Goal: Register for event/course

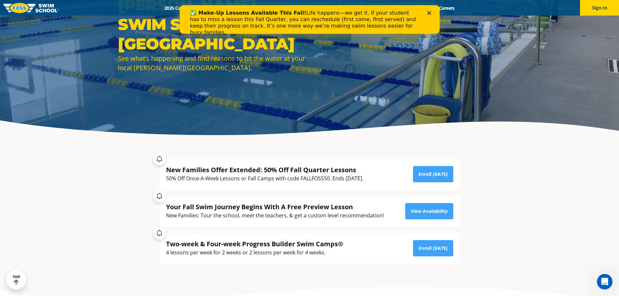
scroll to position [97, 0]
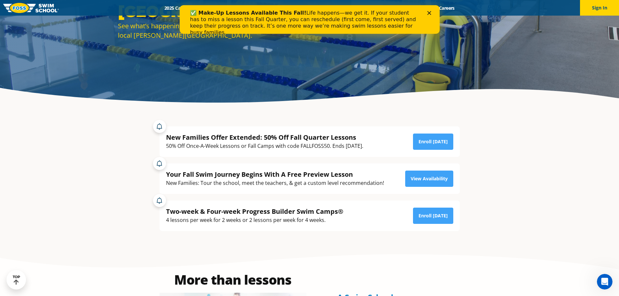
click at [427, 13] on icon "Close" at bounding box center [429, 13] width 4 height 4
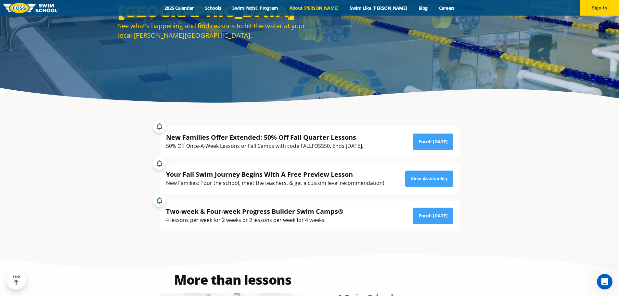
click at [319, 7] on link "About [PERSON_NAME]" at bounding box center [313, 8] width 60 height 6
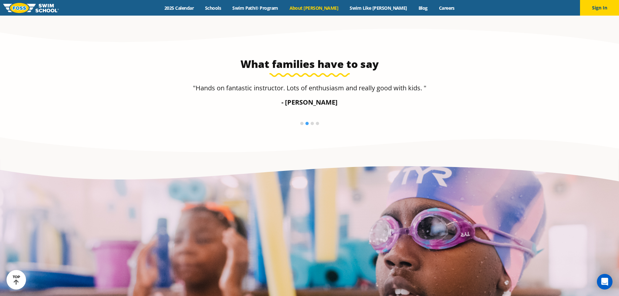
scroll to position [1086, 0]
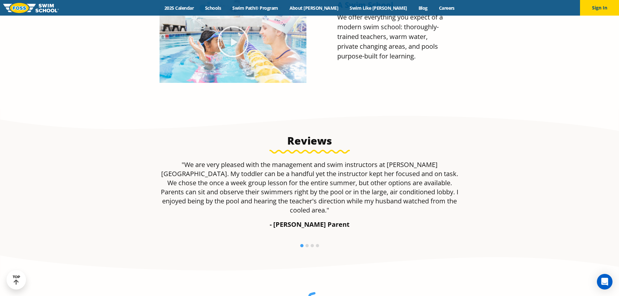
scroll to position [130, 0]
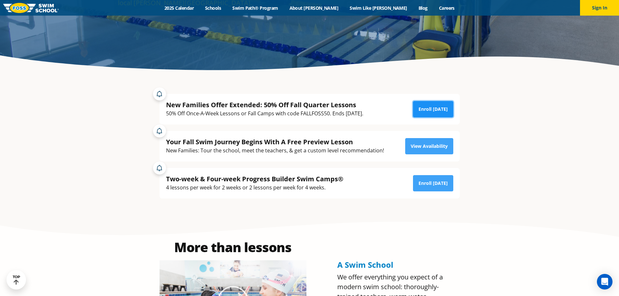
click at [429, 107] on link "Enroll Today" at bounding box center [433, 109] width 40 height 16
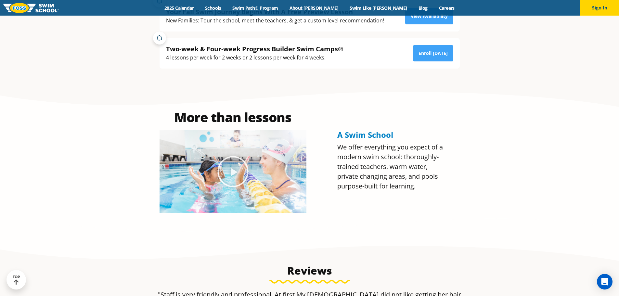
scroll to position [130, 0]
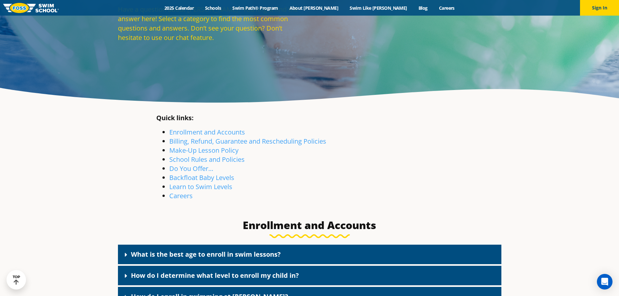
scroll to position [130, 0]
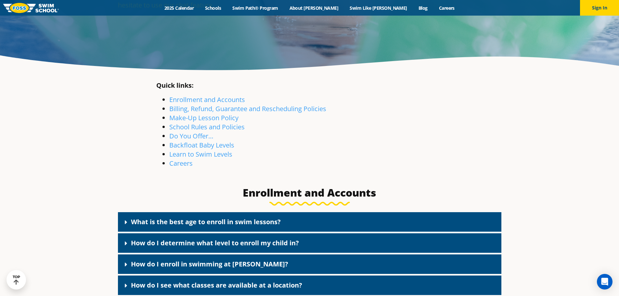
click at [227, 224] on link "What is the best age to enroll in swim lessons?" at bounding box center [206, 221] width 150 height 9
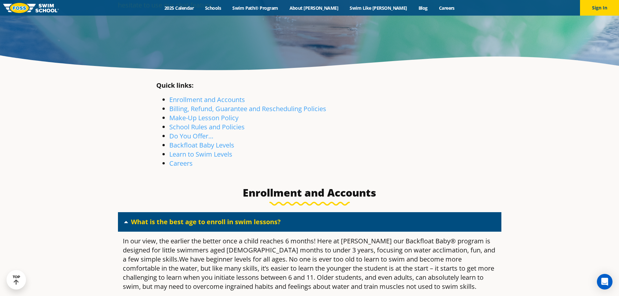
click at [227, 224] on link "What is the best age to enroll in swim lessons?" at bounding box center [206, 221] width 150 height 9
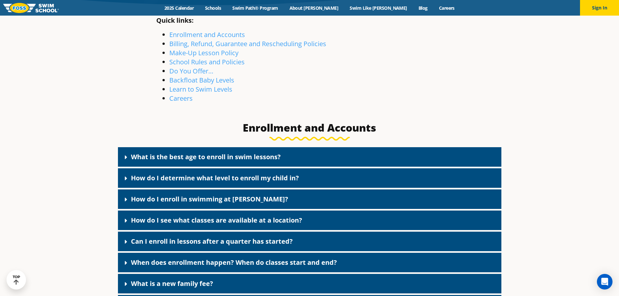
scroll to position [227, 0]
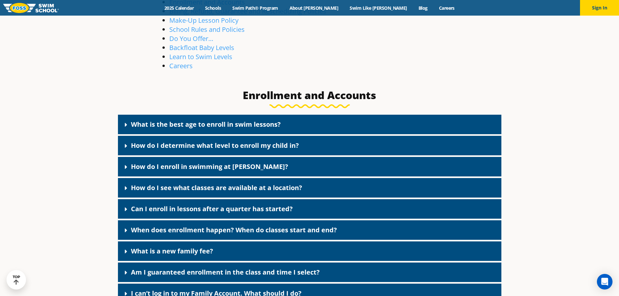
click at [196, 251] on link "What is a new family fee?" at bounding box center [172, 250] width 82 height 9
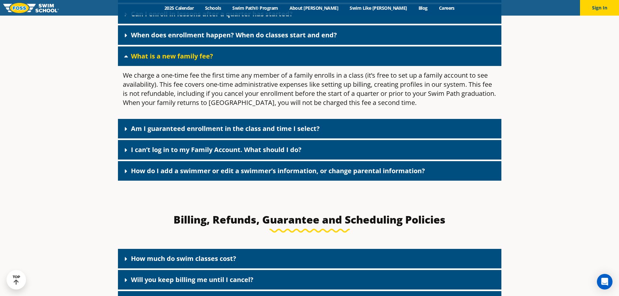
scroll to position [455, 0]
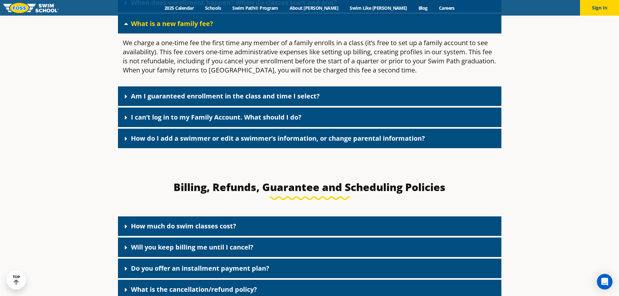
click at [207, 226] on link "How much do swim classes cost?" at bounding box center [183, 225] width 105 height 9
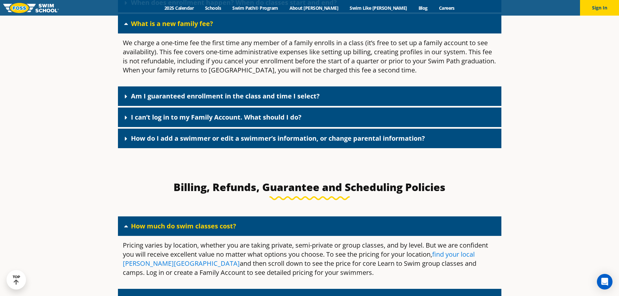
click at [454, 256] on link "find your local [PERSON_NAME][GEOGRAPHIC_DATA]" at bounding box center [299, 259] width 352 height 18
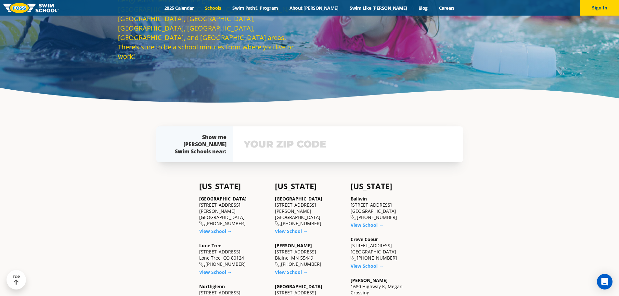
scroll to position [162, 0]
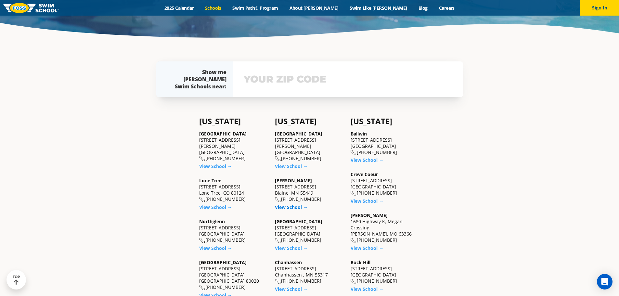
click at [290, 208] on link "View School →" at bounding box center [291, 207] width 33 height 6
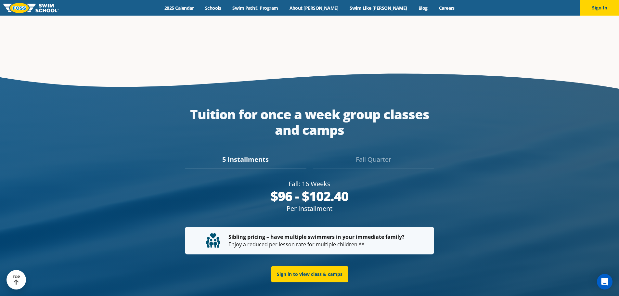
scroll to position [1192, 0]
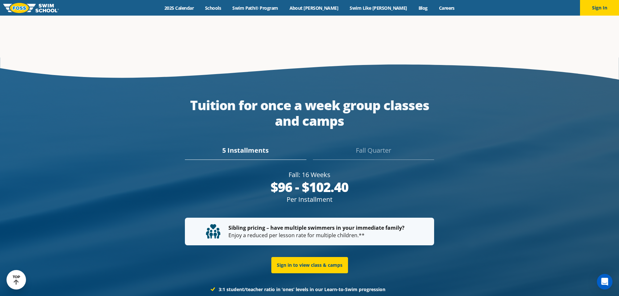
click at [375, 153] on div "Fall Quarter" at bounding box center [373, 152] width 121 height 14
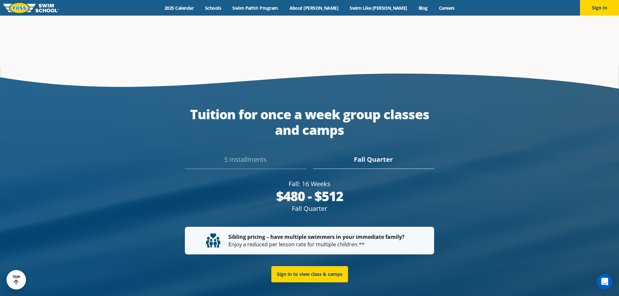
click at [252, 155] on div "5 Installments" at bounding box center [245, 162] width 121 height 14
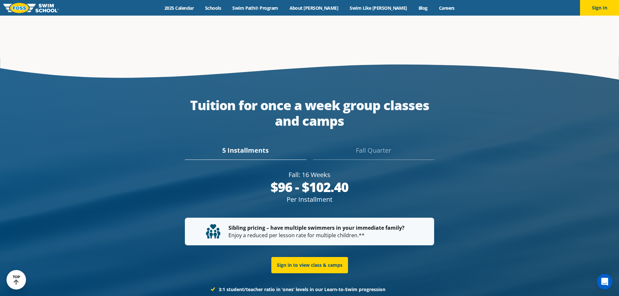
scroll to position [1201, 0]
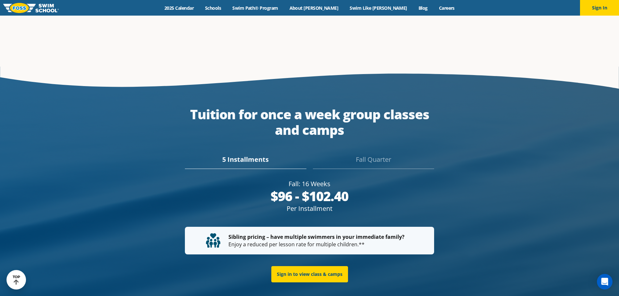
click at [318, 236] on p "Sibling pricing – have multiple swimmers in your immediate family? Enjoy a redu…" at bounding box center [309, 240] width 207 height 15
click at [367, 155] on div "Fall Quarter" at bounding box center [373, 162] width 121 height 14
